Goal: Task Accomplishment & Management: Manage account settings

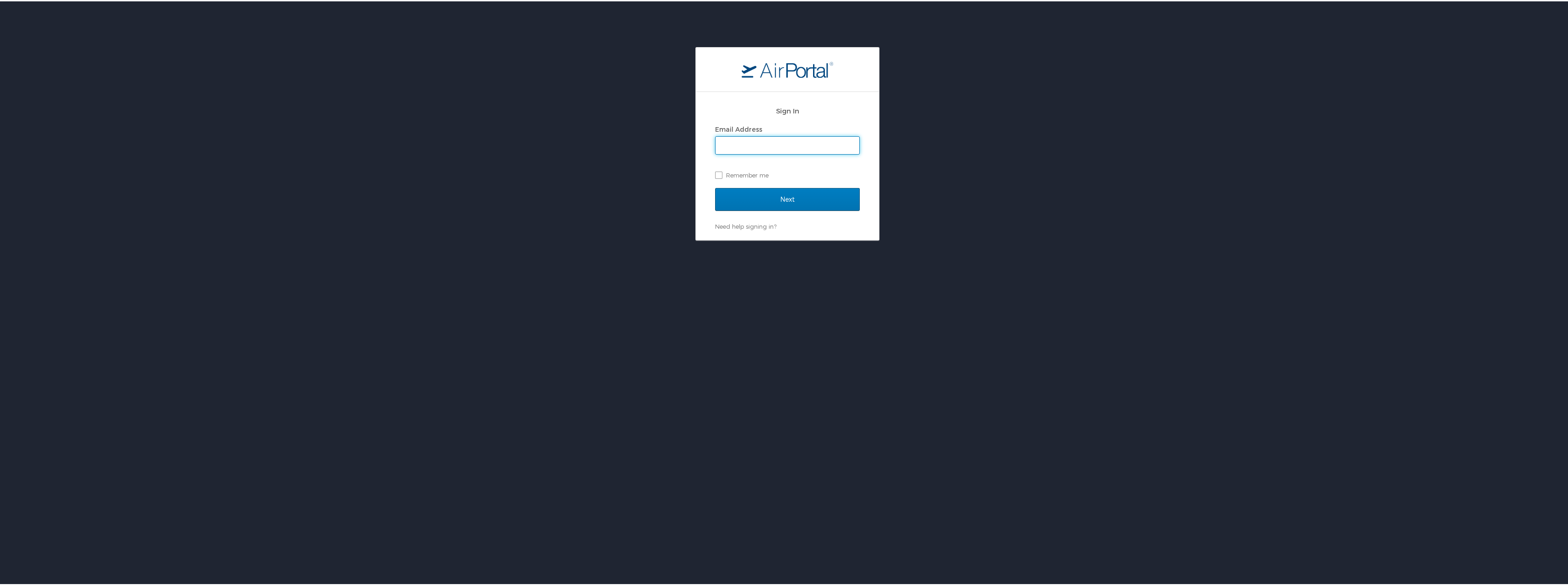
type input "[PERSON_NAME][EMAIL_ADDRESS][PERSON_NAME][DOMAIN_NAME]"
click at [767, 196] on input "Next" at bounding box center [788, 198] width 145 height 23
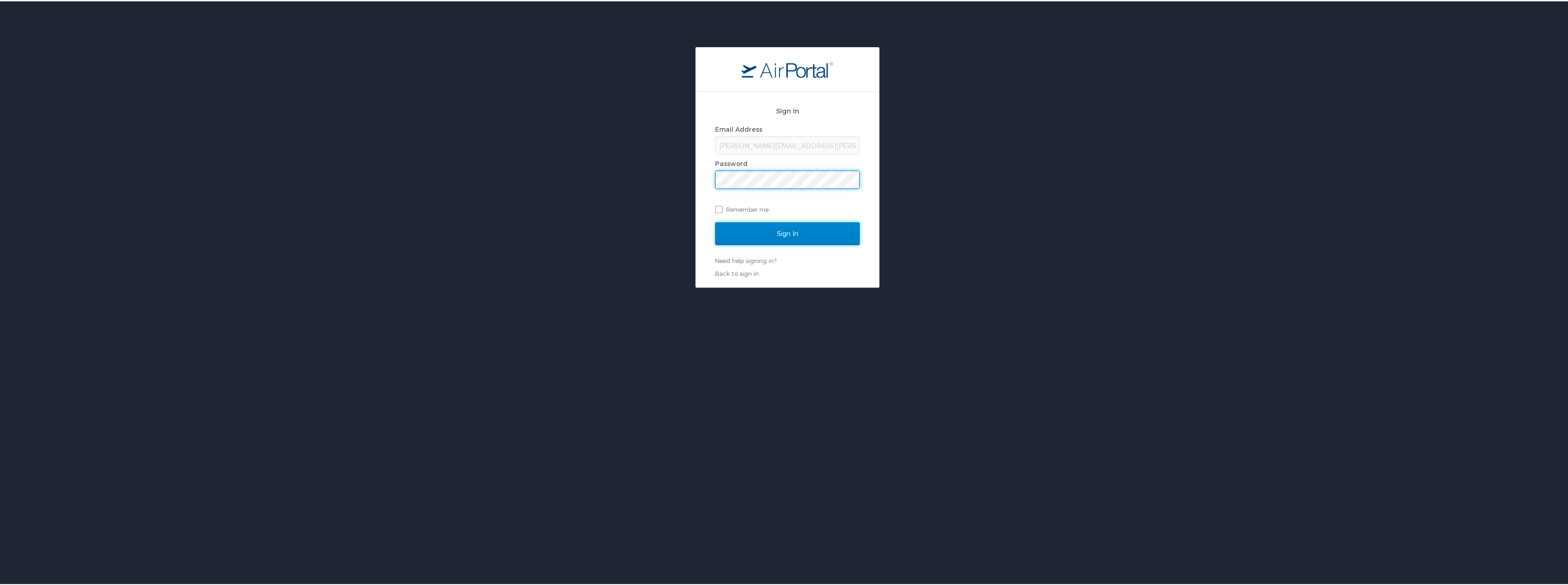
click at [797, 235] on input "Sign In" at bounding box center [788, 232] width 145 height 23
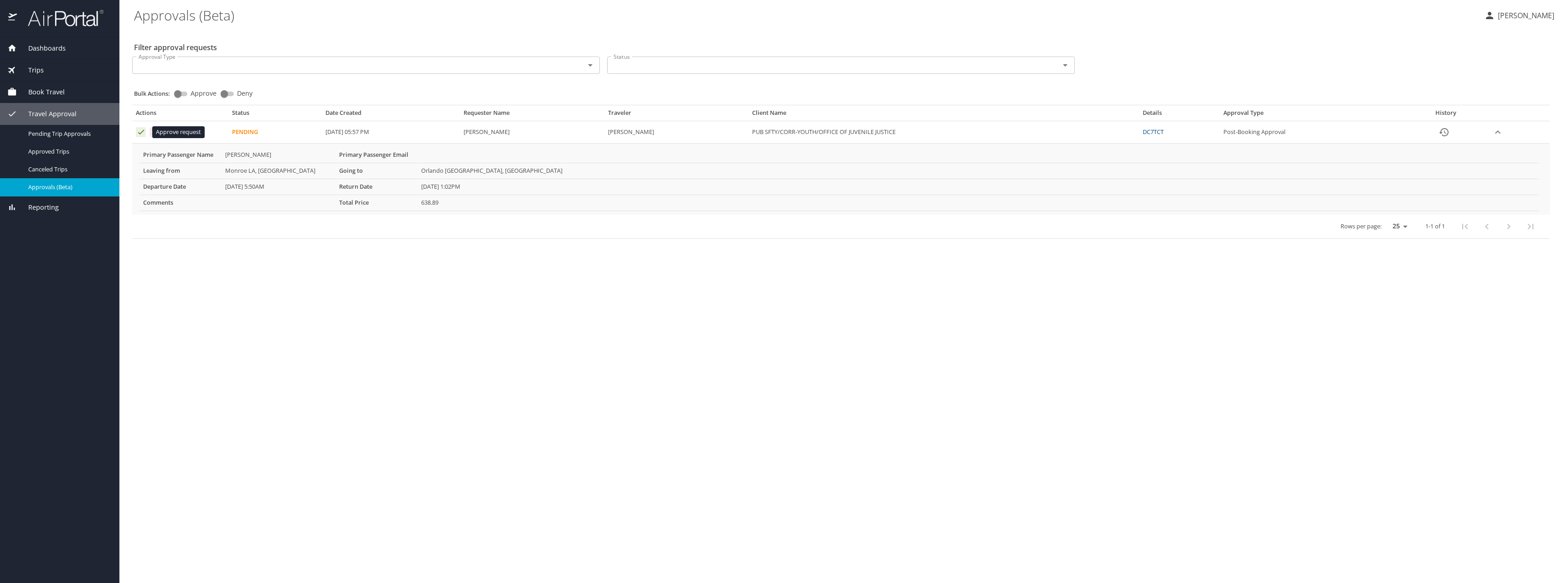
click at [141, 132] on icon "Approval table" at bounding box center [141, 132] width 9 height 9
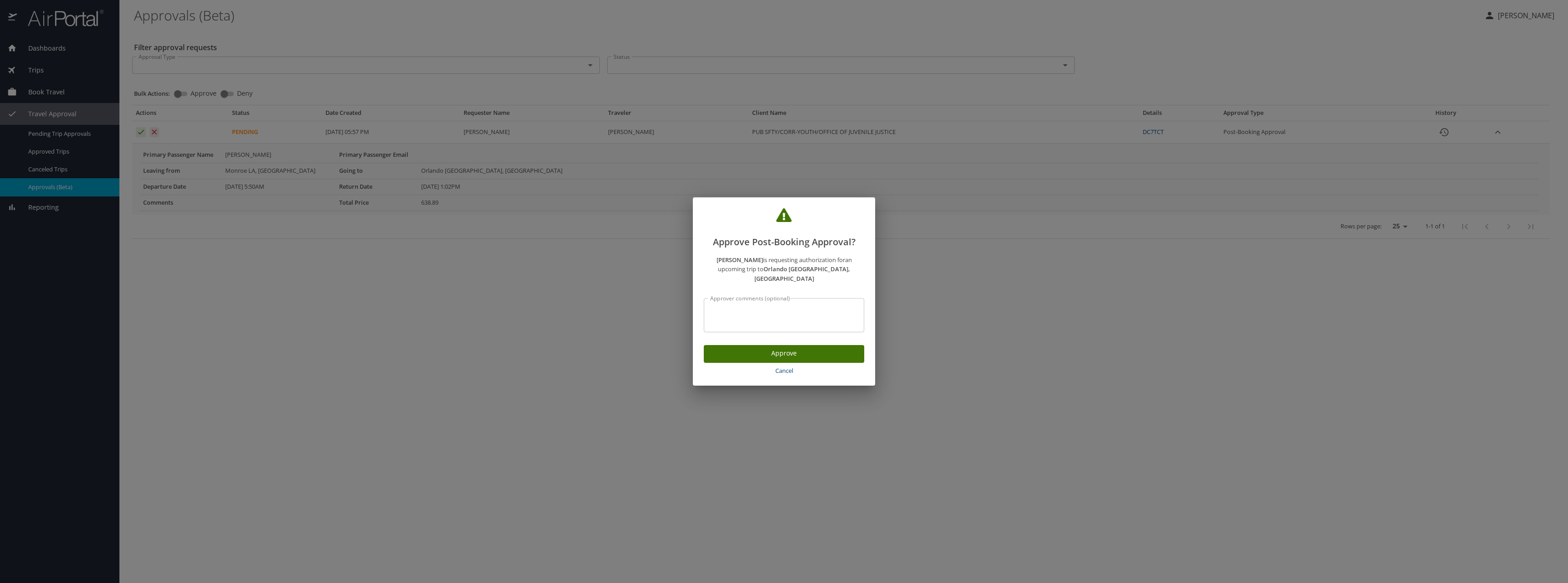
click at [777, 349] on span "Approve" at bounding box center [784, 353] width 146 height 11
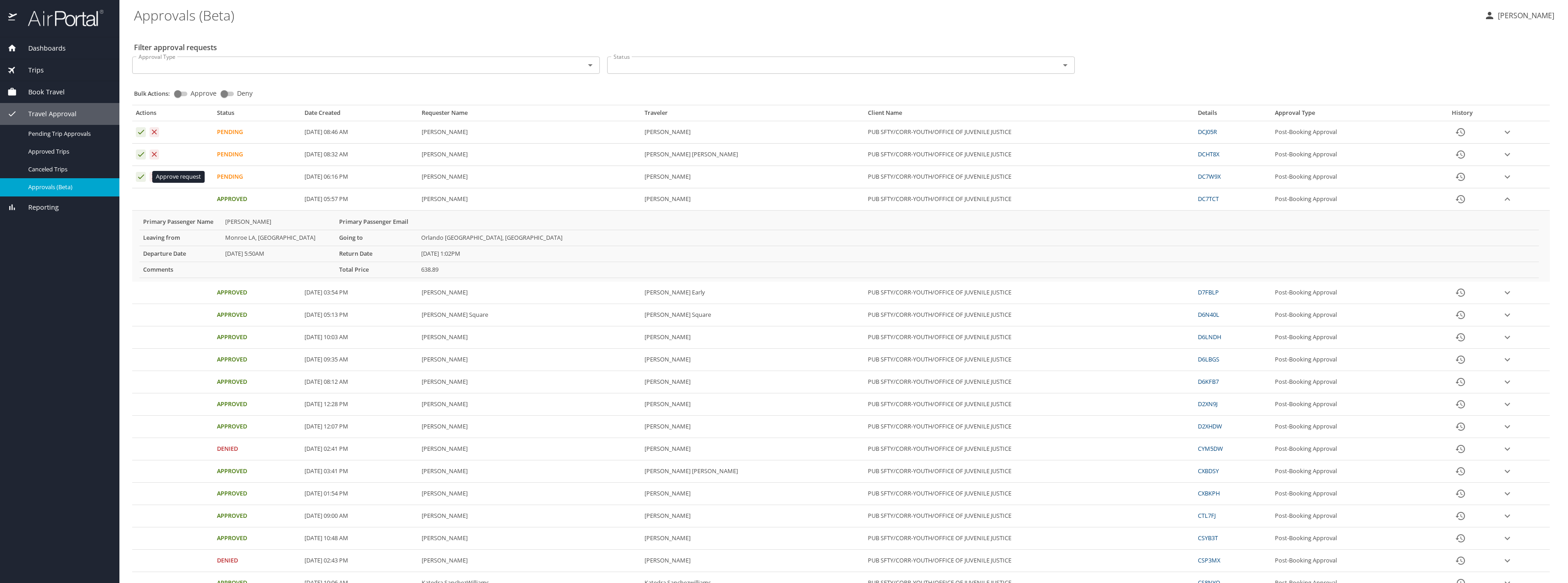
click at [140, 179] on icon "Approval table" at bounding box center [141, 177] width 6 height 4
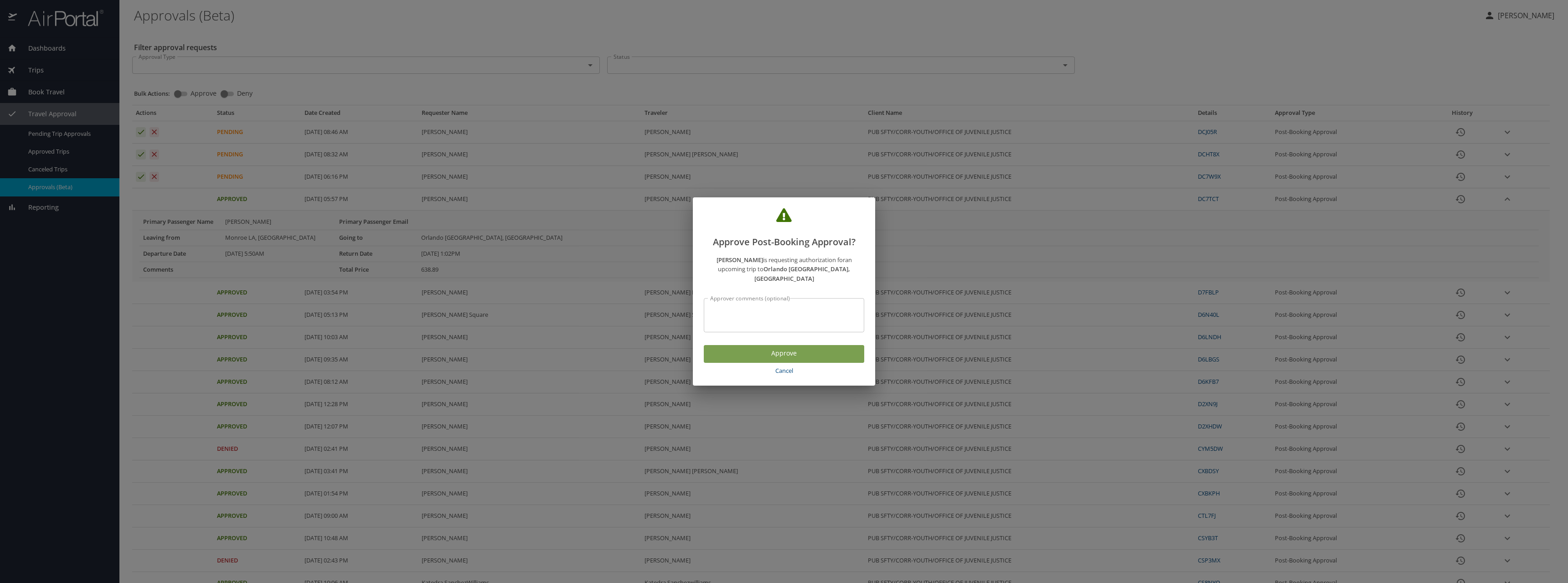
click at [782, 348] on span "Approve" at bounding box center [784, 353] width 146 height 11
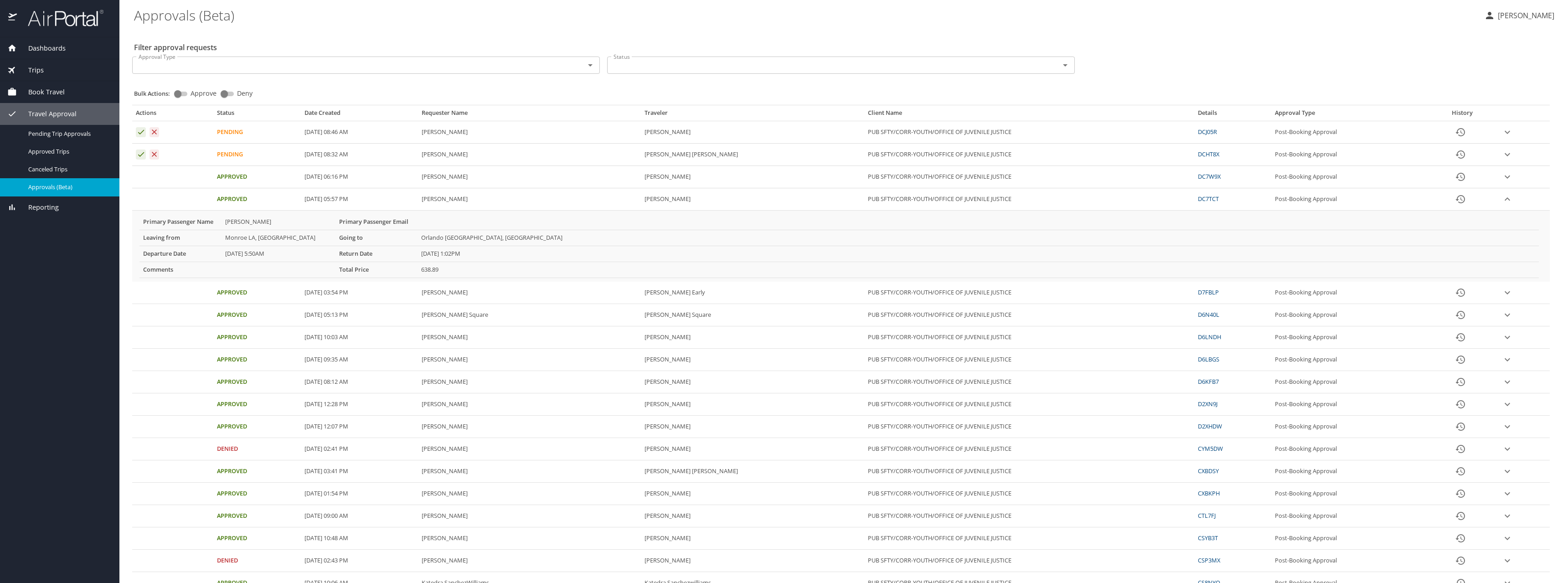
click at [228, 153] on td "Pending" at bounding box center [257, 154] width 87 height 22
click at [1198, 154] on link "DCHT8X" at bounding box center [1209, 154] width 22 height 8
click at [142, 154] on icon "Approval table" at bounding box center [141, 154] width 6 height 4
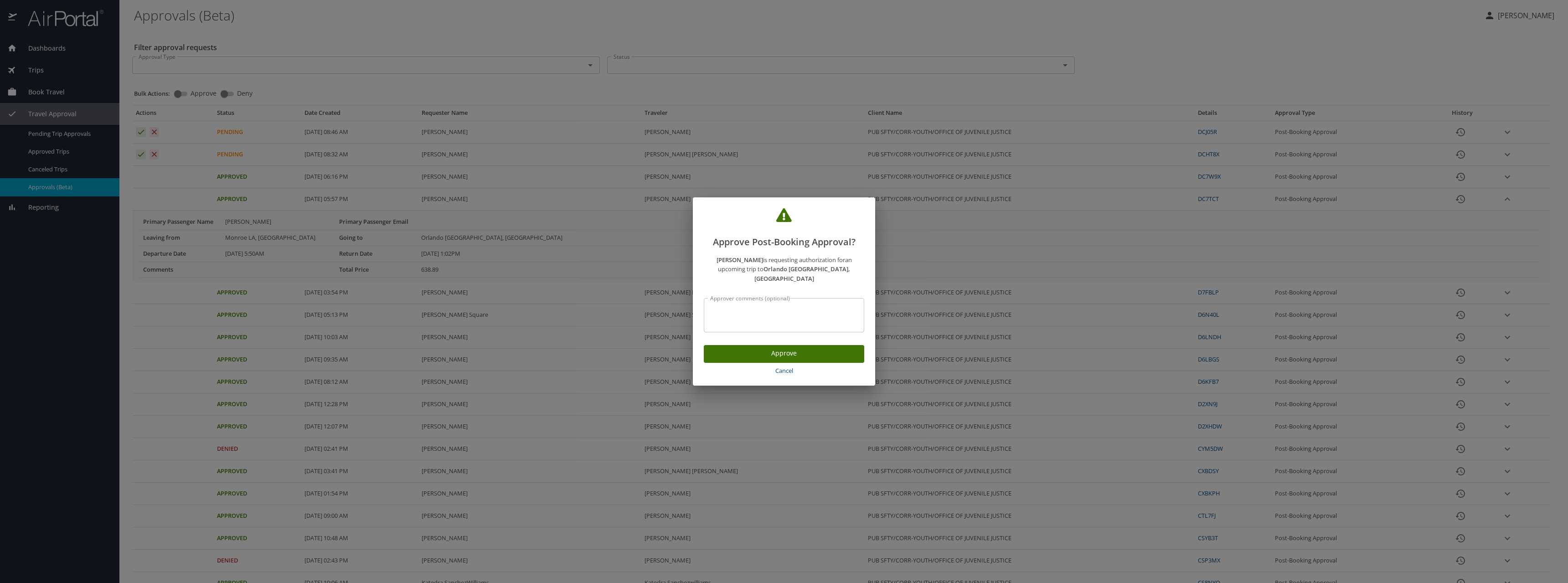
click at [770, 348] on span "Approve" at bounding box center [784, 353] width 146 height 11
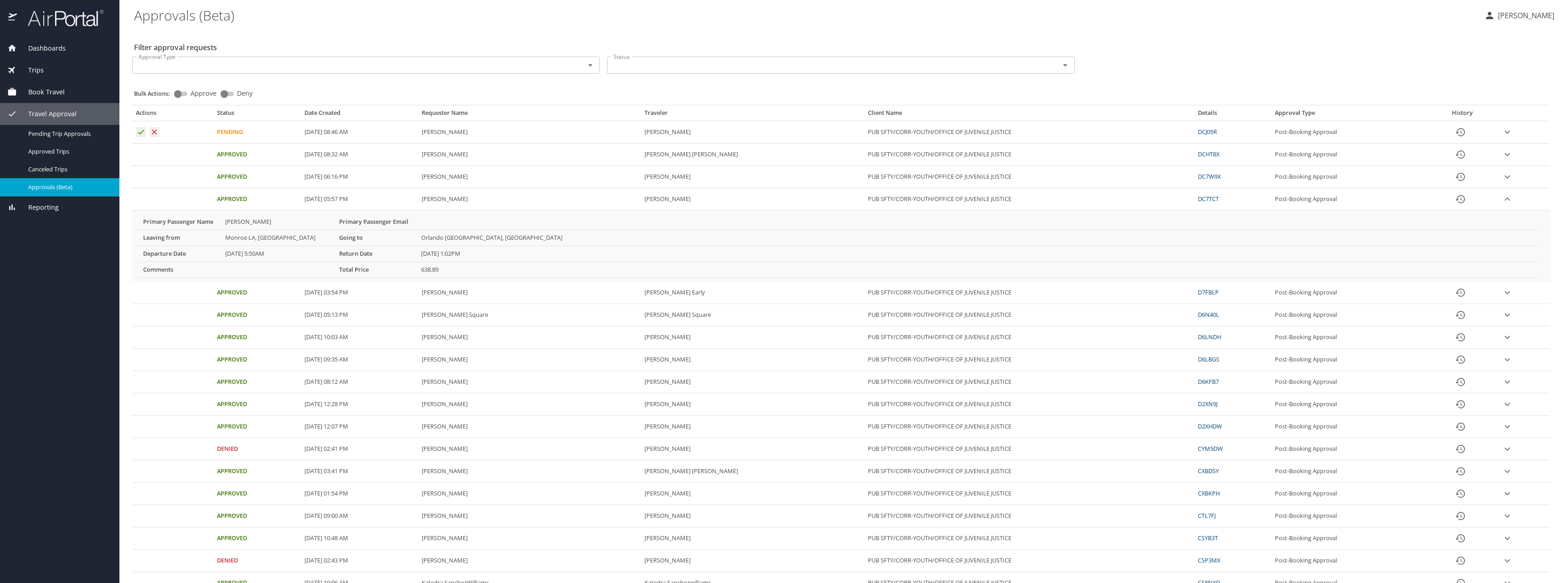
click at [1198, 154] on link "DCHT8X" at bounding box center [1209, 154] width 22 height 8
click at [141, 132] on icon "Approval table" at bounding box center [141, 132] width 9 height 9
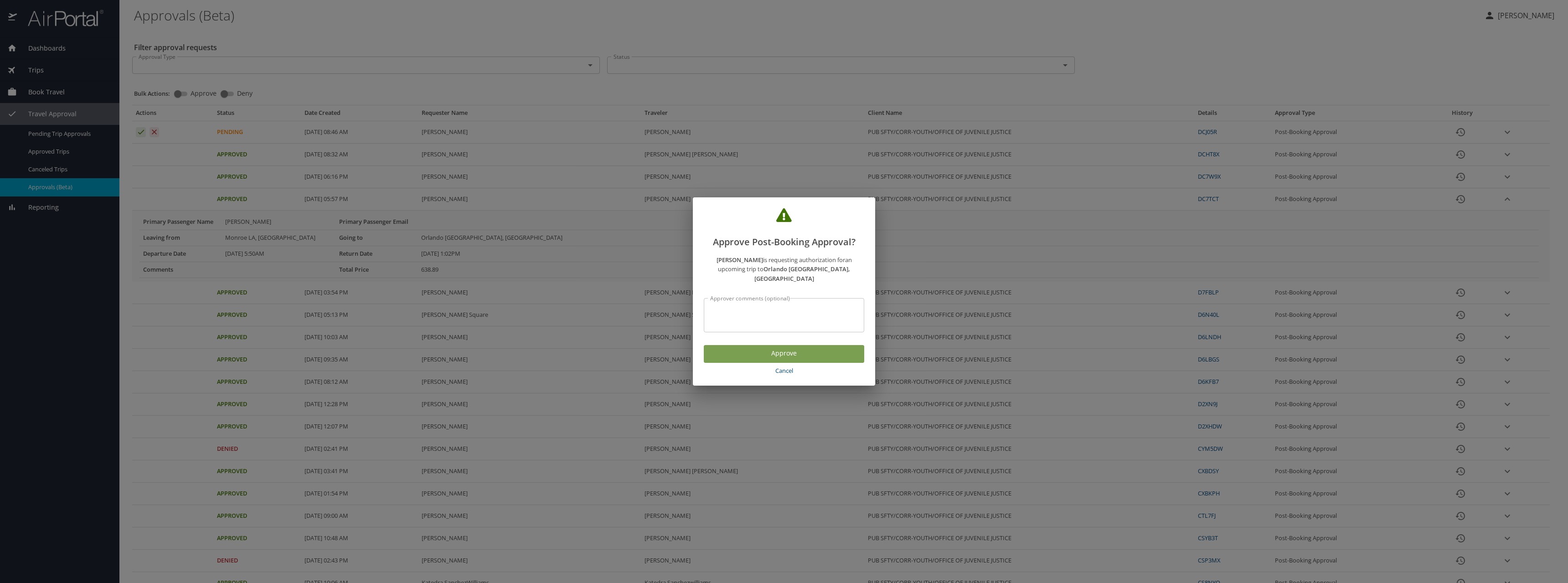
click at [763, 348] on span "Approve" at bounding box center [784, 353] width 146 height 11
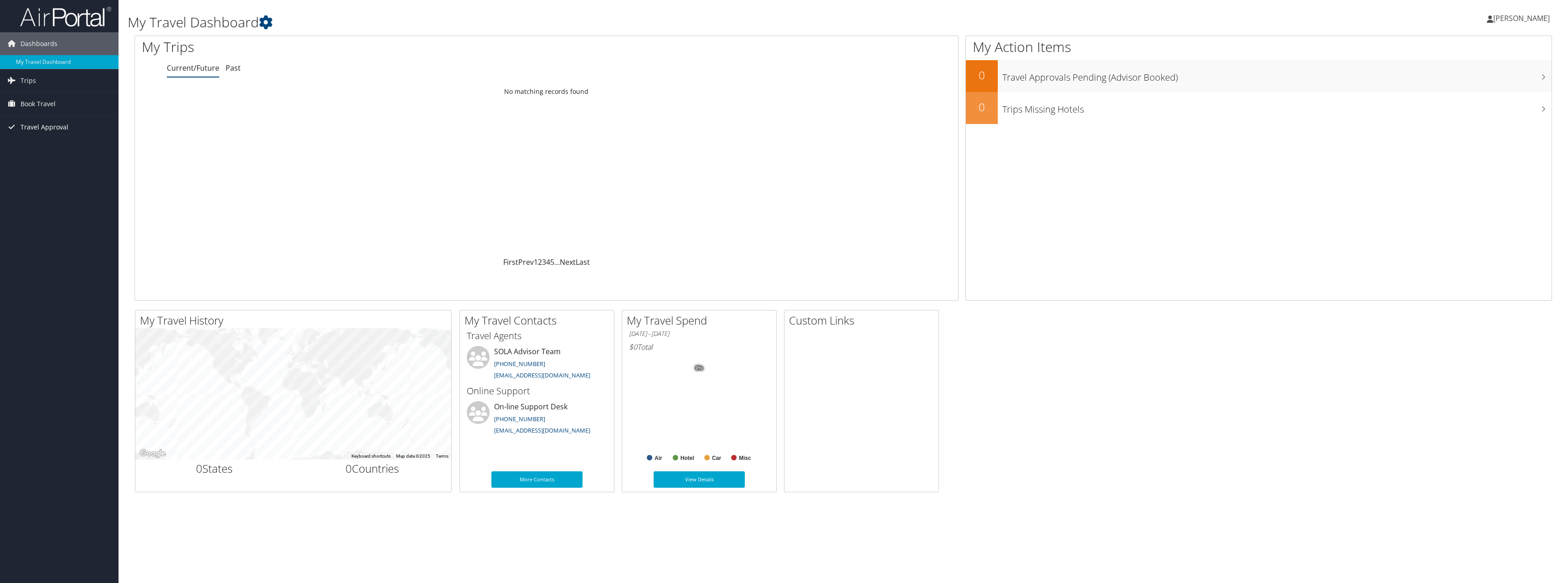
click at [27, 127] on span "Travel Approval" at bounding box center [44, 128] width 48 height 23
click at [34, 144] on link "Pending Trip Approvals" at bounding box center [59, 145] width 119 height 13
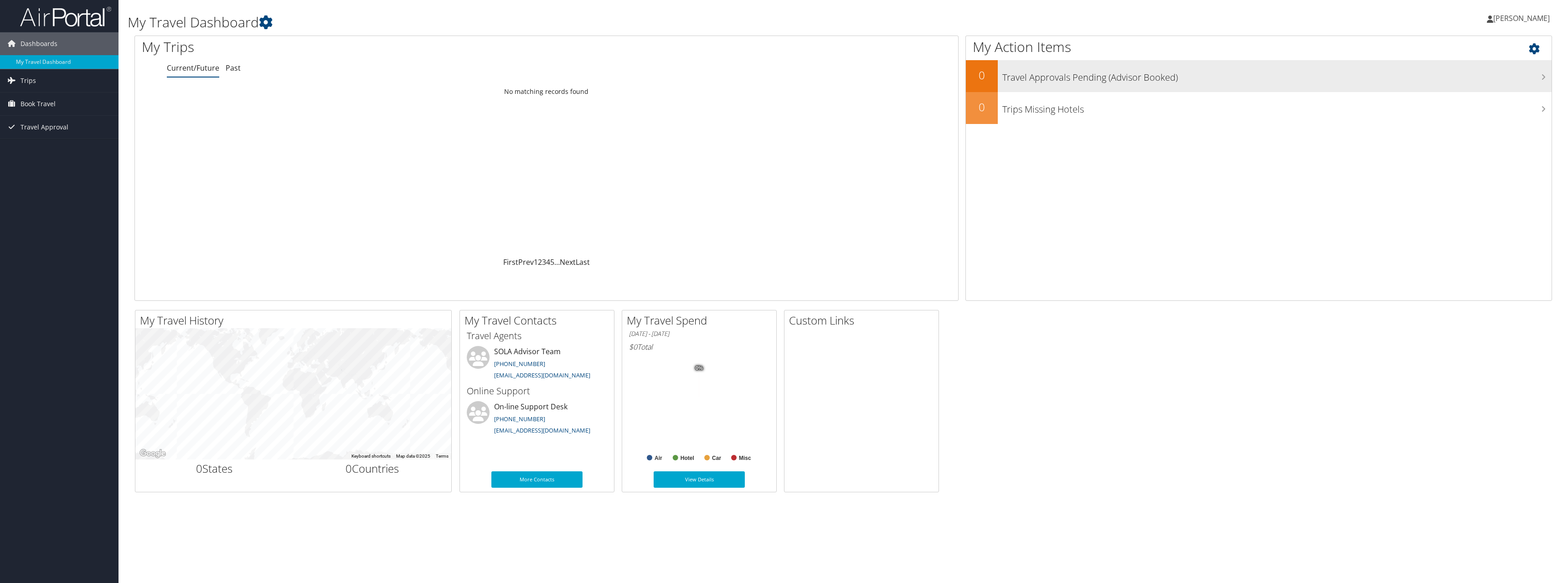
click at [1544, 81] on h3 "Travel Approvals Pending (Advisor Booked)" at bounding box center [1277, 75] width 549 height 17
